Goal: Information Seeking & Learning: Find specific fact

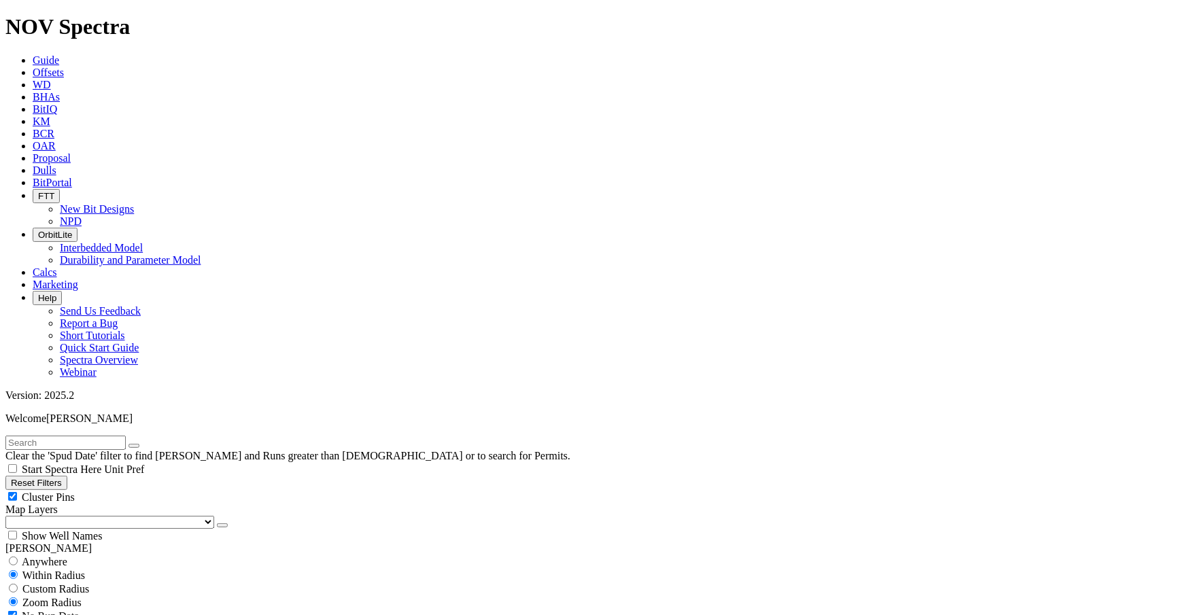
click at [72, 177] on span "BitPortal" at bounding box center [52, 183] width 39 height 12
click at [126, 436] on input "text" at bounding box center [65, 443] width 120 height 14
click at [109, 436] on input "text" at bounding box center [65, 443] width 120 height 14
type input "A313245"
click at [148, 446] on icon "submit" at bounding box center [148, 446] width 0 height 0
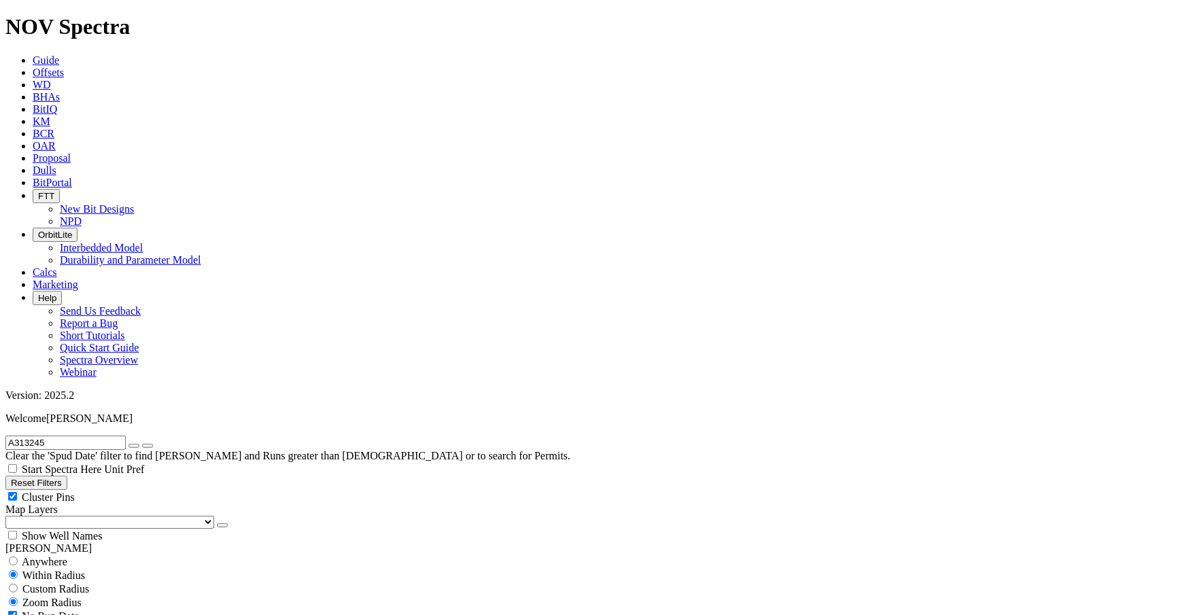
click at [67, 476] on button "Reset Filters" at bounding box center [36, 483] width 62 height 14
type input "[DATE]"
click at [126, 436] on input "text" at bounding box center [65, 443] width 120 height 14
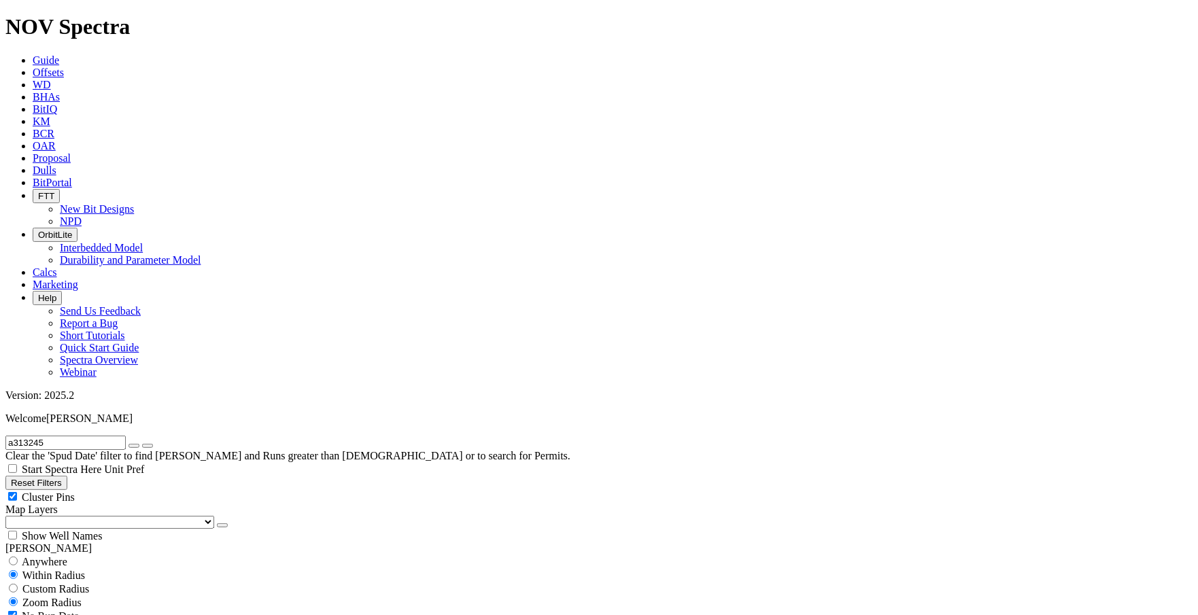
type input "a313245"
